Goal: Task Accomplishment & Management: Manage account settings

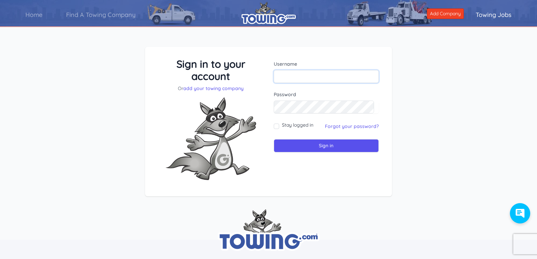
click at [283, 76] on input "text" at bounding box center [326, 76] width 105 height 13
type input "[EMAIL_ADDRESS][DOMAIN_NAME]"
click at [342, 126] on link "Forgot your password?" at bounding box center [352, 126] width 54 height 6
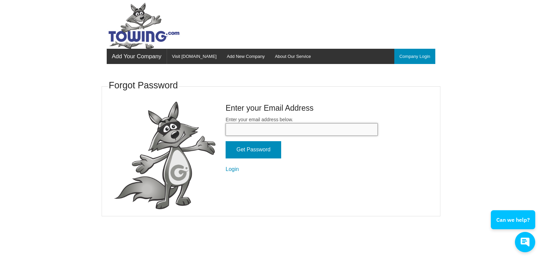
click at [262, 128] on input "Enter your email address below." at bounding box center [301, 129] width 152 height 13
type input "[EMAIL_ADDRESS][DOMAIN_NAME]"
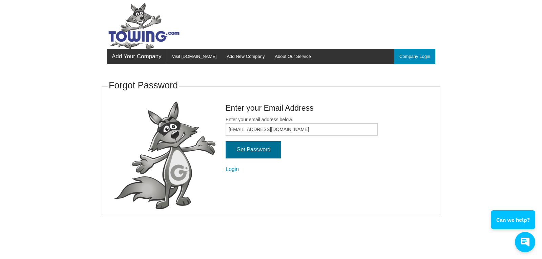
click at [263, 147] on input "Get Password" at bounding box center [253, 149] width 56 height 17
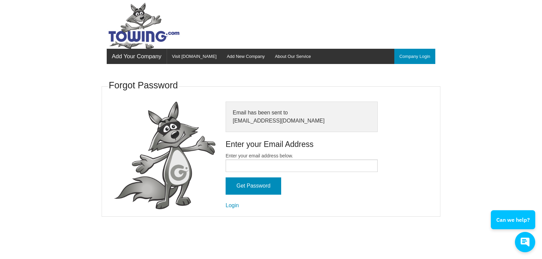
drag, startPoint x: 237, startPoint y: 159, endPoint x: 218, endPoint y: 148, distance: 22.9
click at [218, 148] on div at bounding box center [165, 156] width 112 height 108
click at [234, 206] on link "Login" at bounding box center [231, 205] width 13 height 6
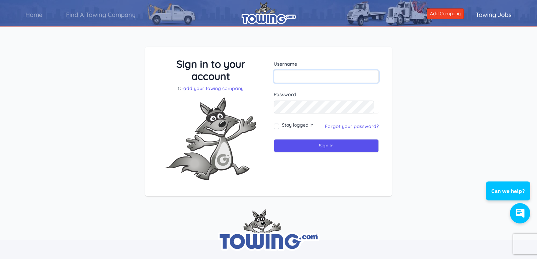
click at [289, 76] on input "text" at bounding box center [326, 76] width 105 height 13
type input "amesburytowing@gmail.com"
click at [304, 148] on input "Sign in" at bounding box center [326, 145] width 105 height 13
click at [311, 83] on input "text" at bounding box center [326, 76] width 105 height 13
type input "amesburytowing@gmail.com"
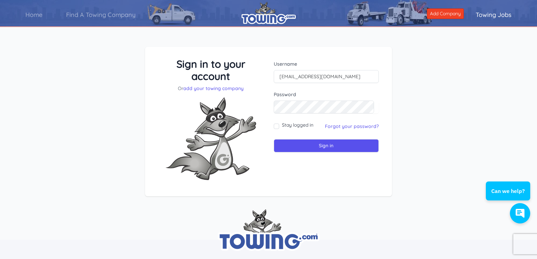
click at [391, 99] on div "Sign in to your account Or add your towing company Username amesburytowing@gmai…" at bounding box center [268, 126] width 537 height 193
click at [274, 139] on input "Sign in" at bounding box center [326, 145] width 105 height 13
click at [324, 146] on input "Sign in" at bounding box center [326, 145] width 105 height 13
click at [279, 79] on input "text" at bounding box center [326, 76] width 105 height 13
type input "amesburytowing"
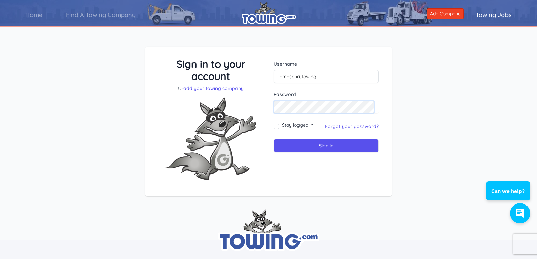
click at [274, 139] on input "Sign in" at bounding box center [326, 145] width 105 height 13
click at [309, 145] on input "Sign in" at bounding box center [326, 145] width 105 height 13
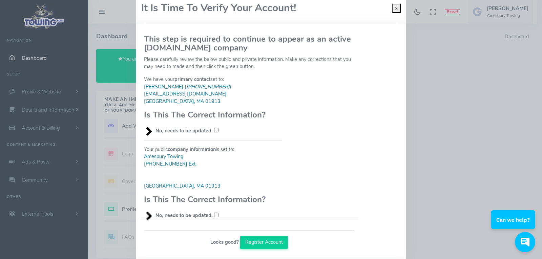
scroll to position [32, 0]
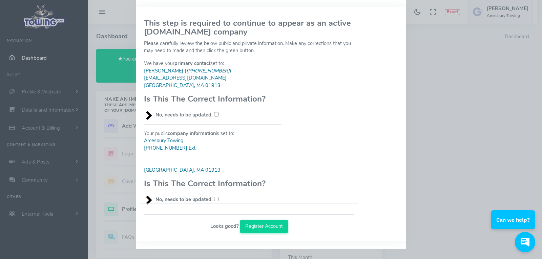
click at [214, 116] on input "No, needs to be updated." at bounding box center [216, 114] width 4 height 4
checkbox input "true"
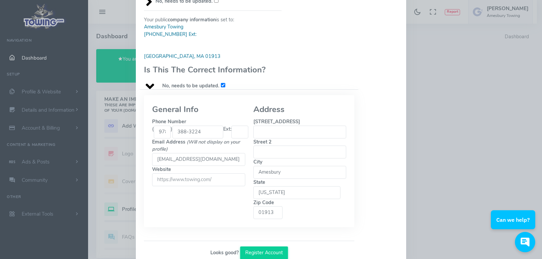
scroll to position [152, 0]
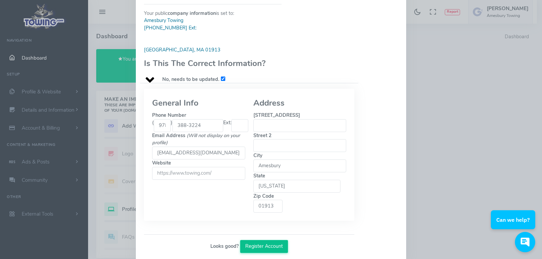
click at [268, 240] on button "Register Account" at bounding box center [264, 246] width 48 height 13
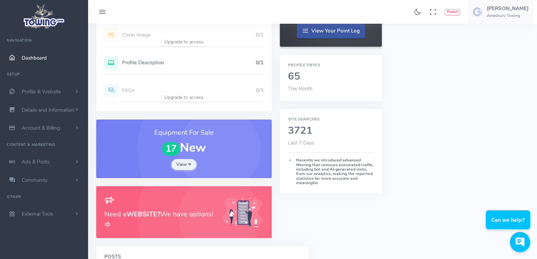
scroll to position [169, 0]
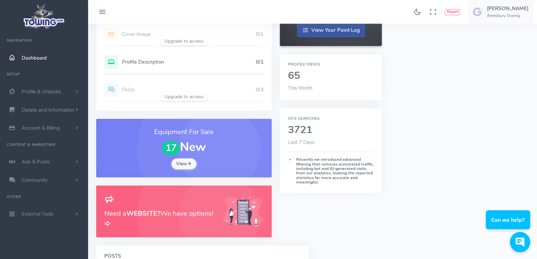
click at [185, 163] on link "View" at bounding box center [183, 163] width 25 height 11
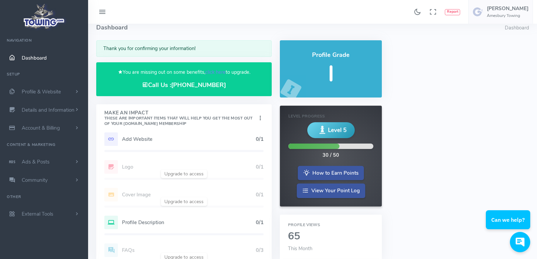
scroll to position [0, 0]
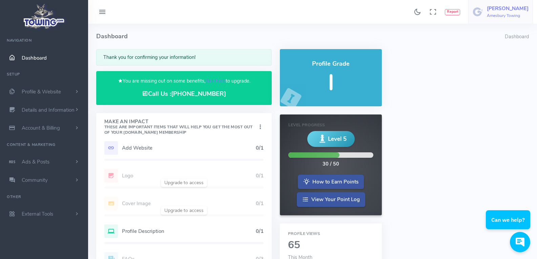
click at [512, 14] on h6 "Amesbury Towing" at bounding box center [508, 16] width 42 height 4
click at [506, 64] on link "Logout" at bounding box center [499, 65] width 66 height 12
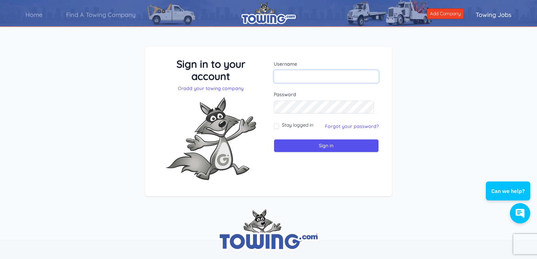
type input "amesburytowing"
